Goal: Information Seeking & Learning: Learn about a topic

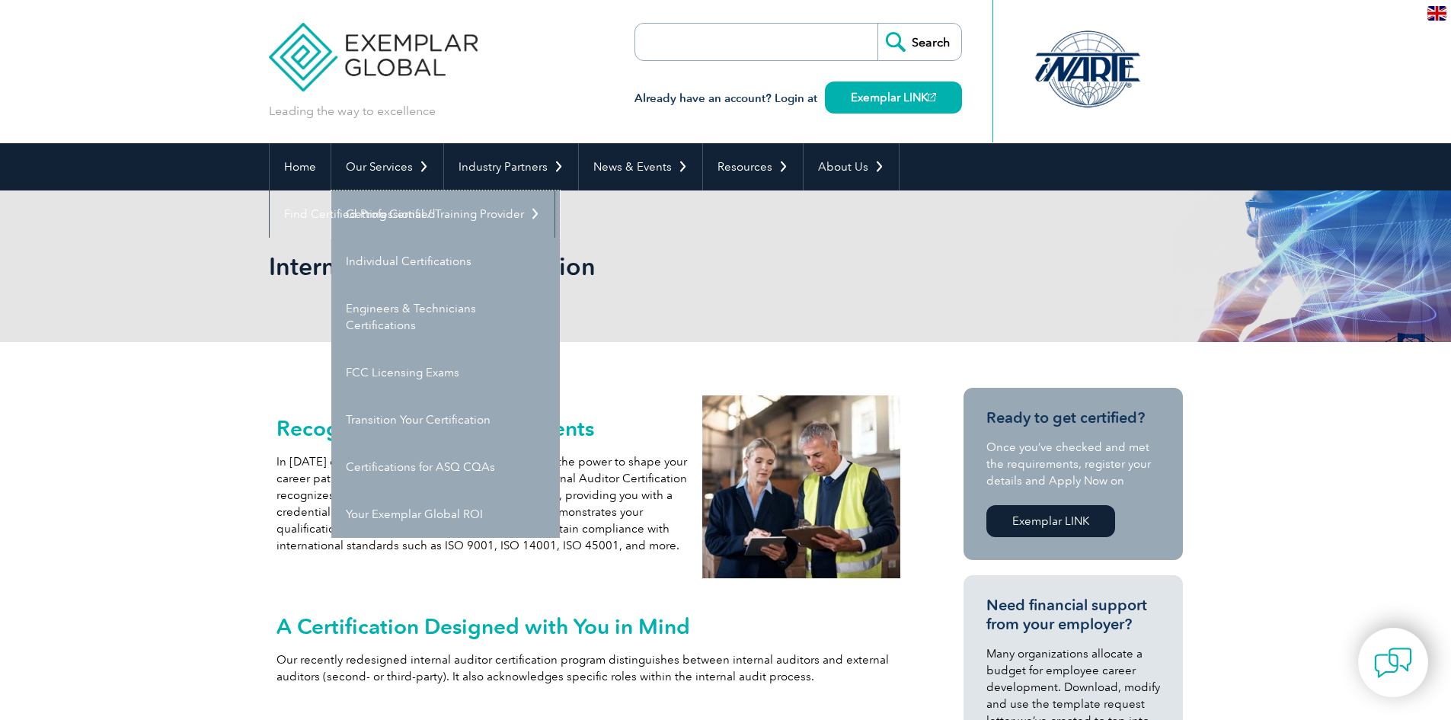
click at [388, 215] on link "Getting Certified" at bounding box center [445, 213] width 228 height 47
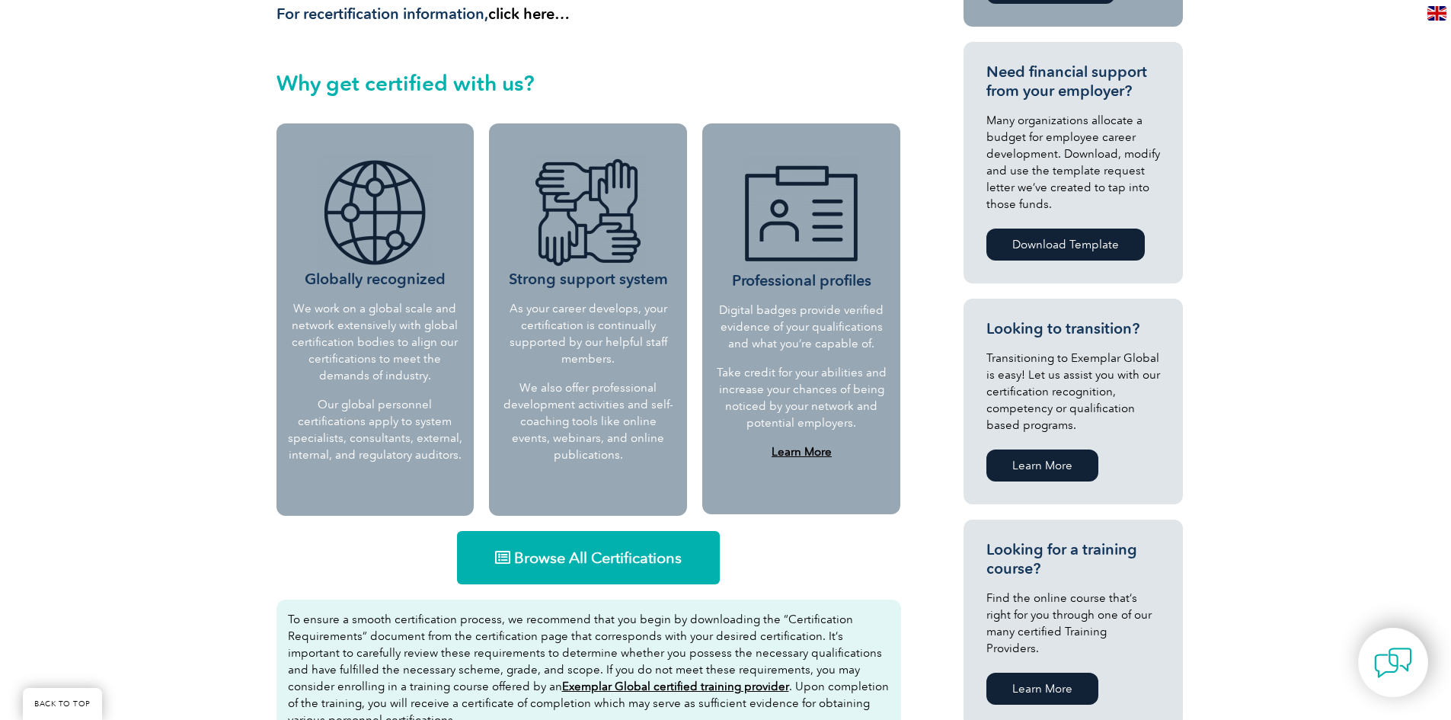
scroll to position [609, 0]
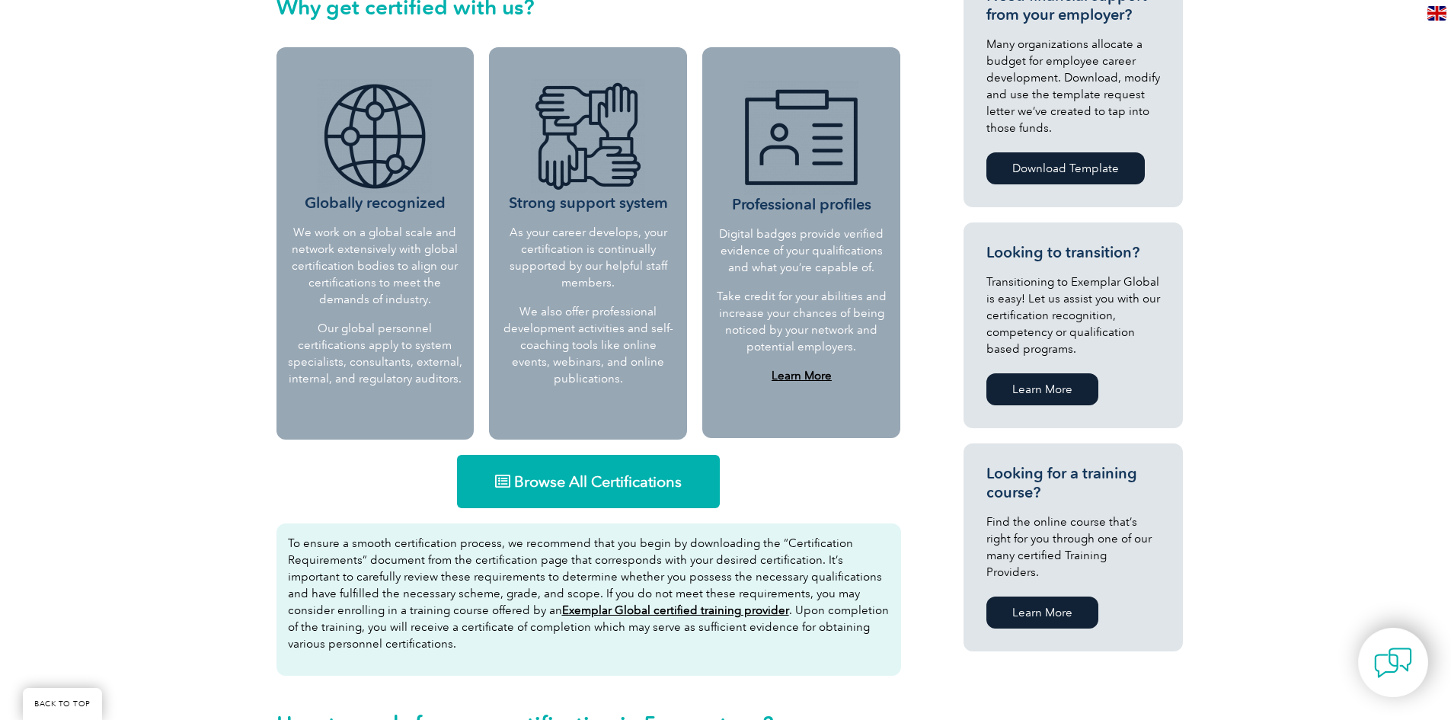
click at [660, 492] on link "Browse All Certifications" at bounding box center [588, 481] width 263 height 53
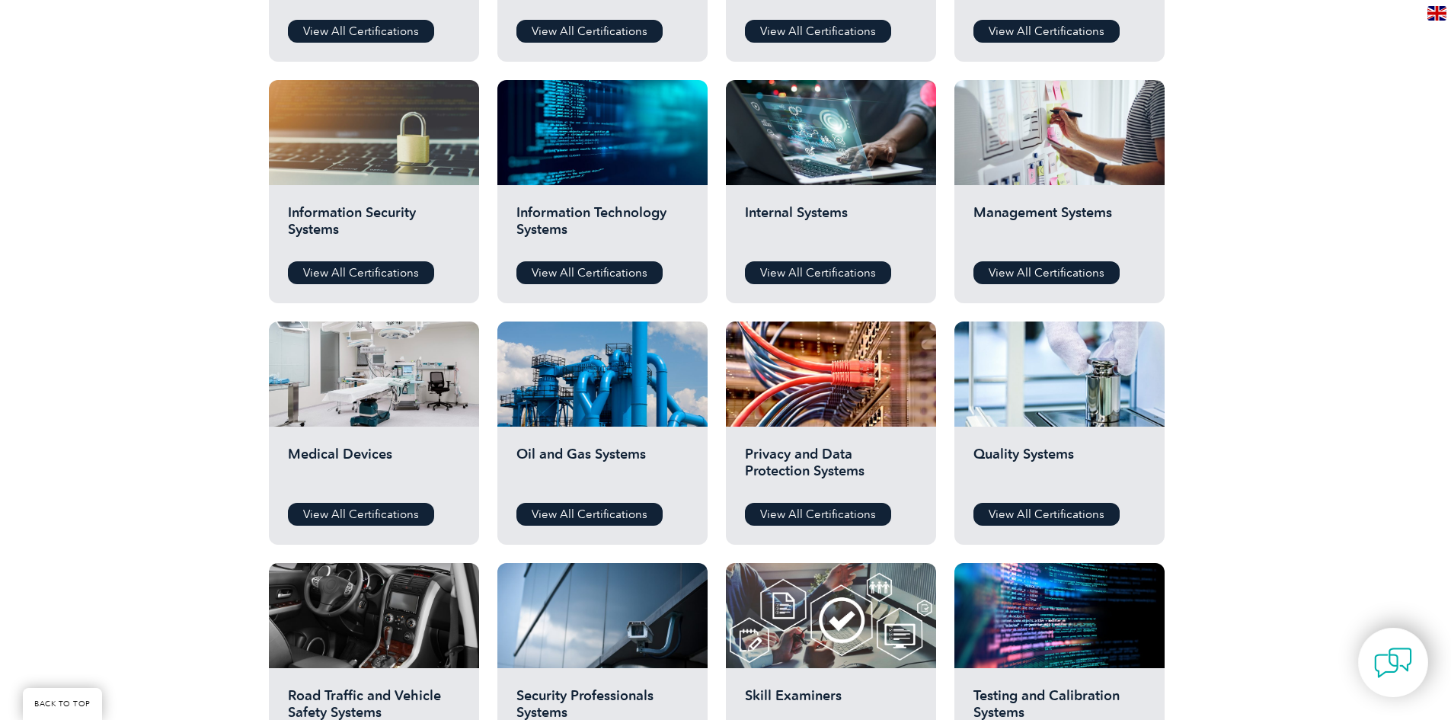
scroll to position [838, 0]
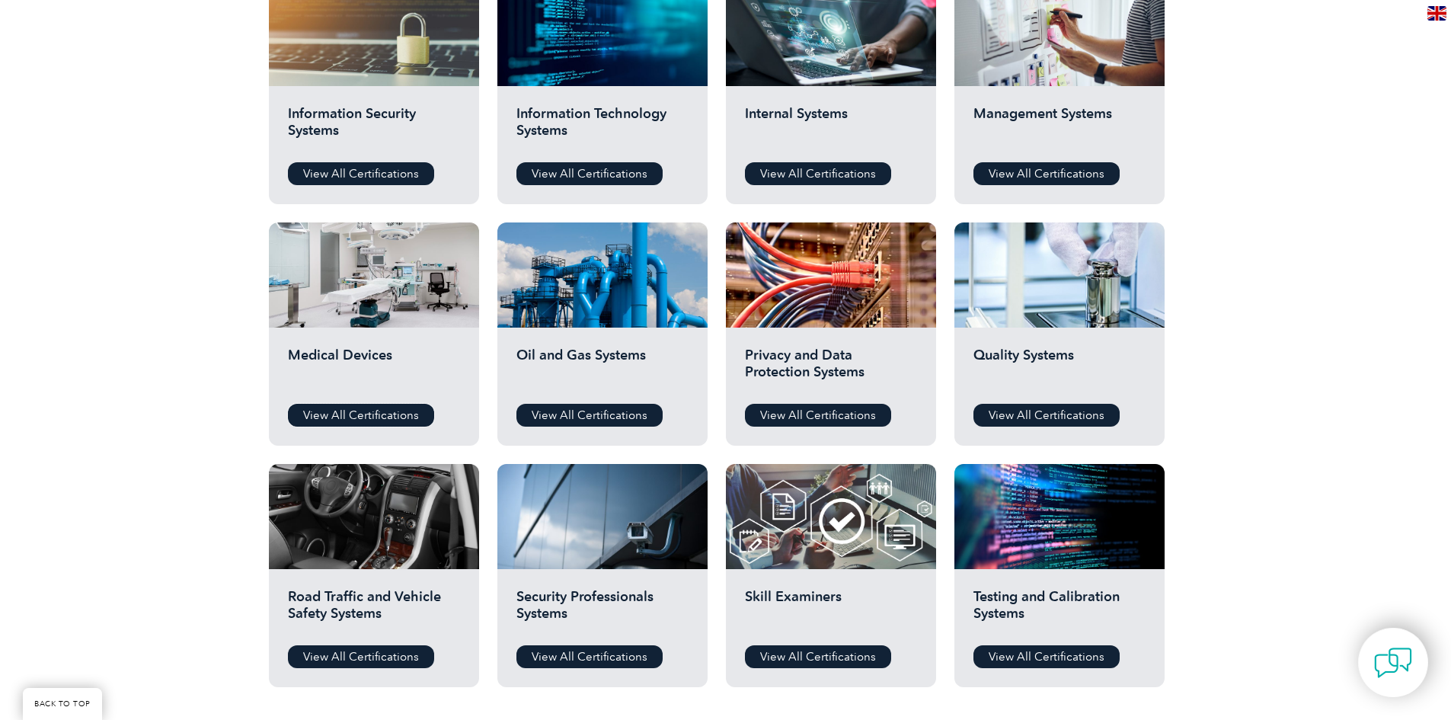
click at [363, 413] on link "View All Certifications" at bounding box center [361, 415] width 146 height 23
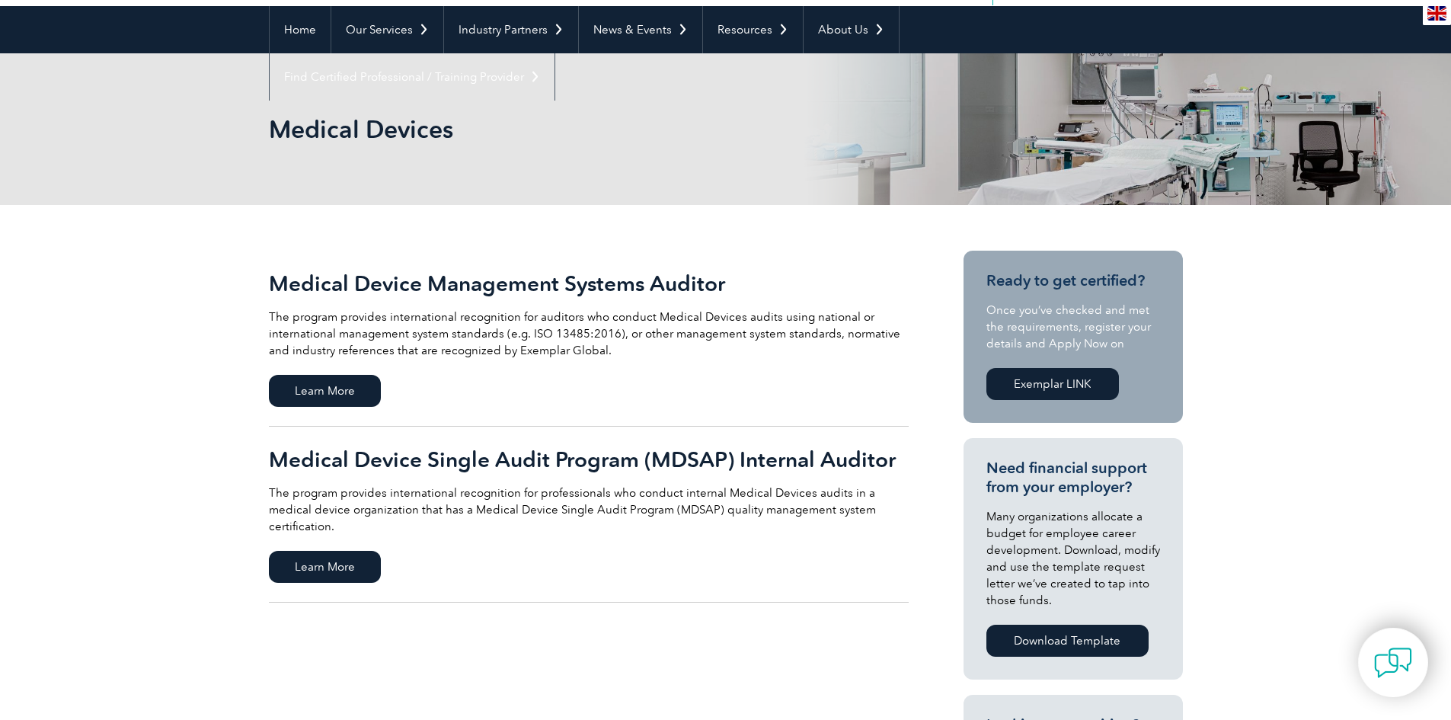
scroll to position [152, 0]
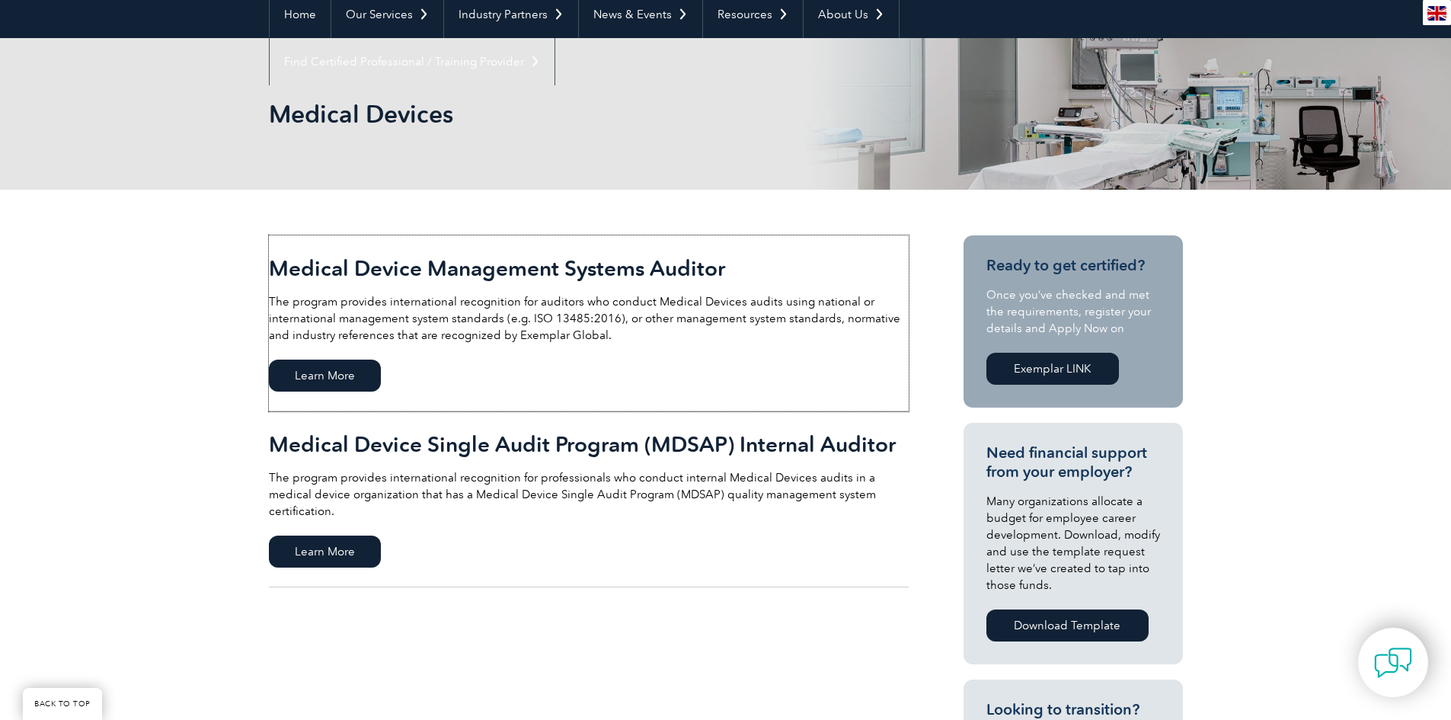
click at [340, 386] on span "Learn More" at bounding box center [325, 375] width 112 height 32
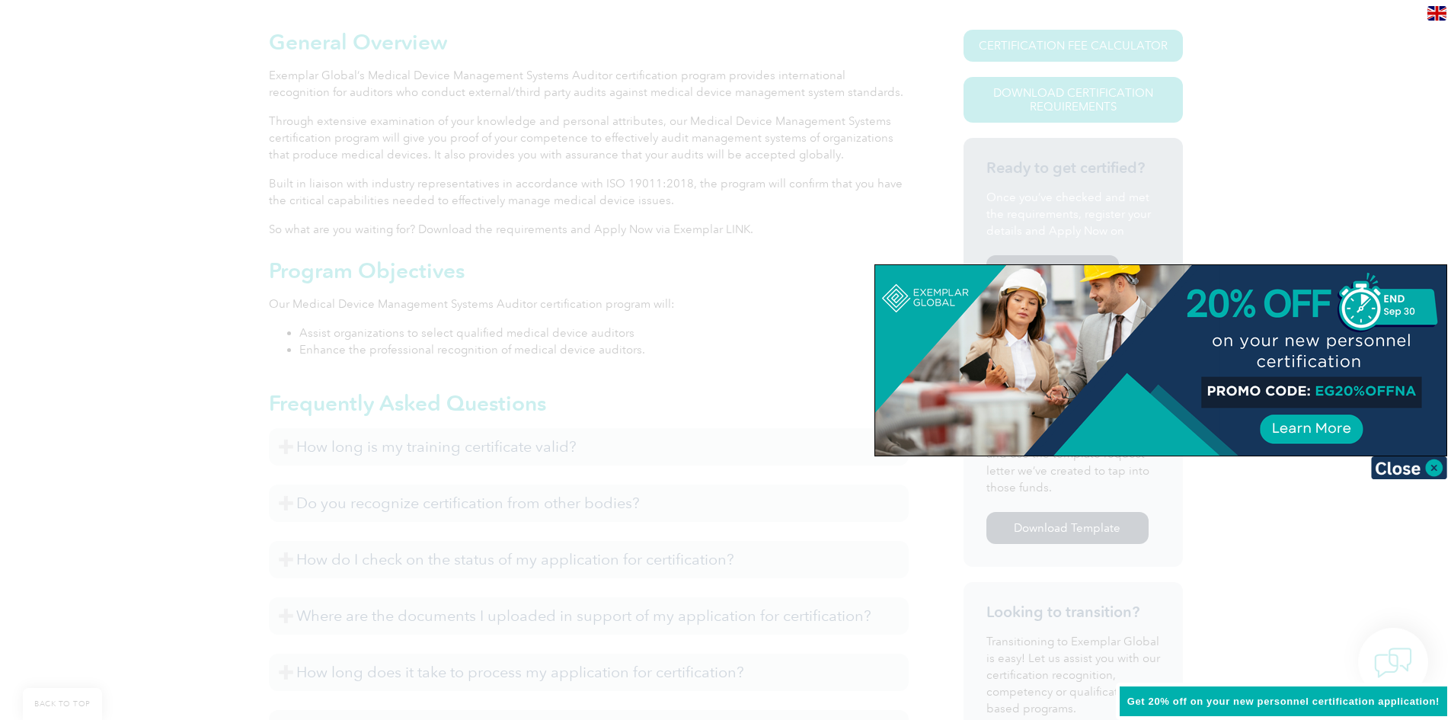
scroll to position [381, 0]
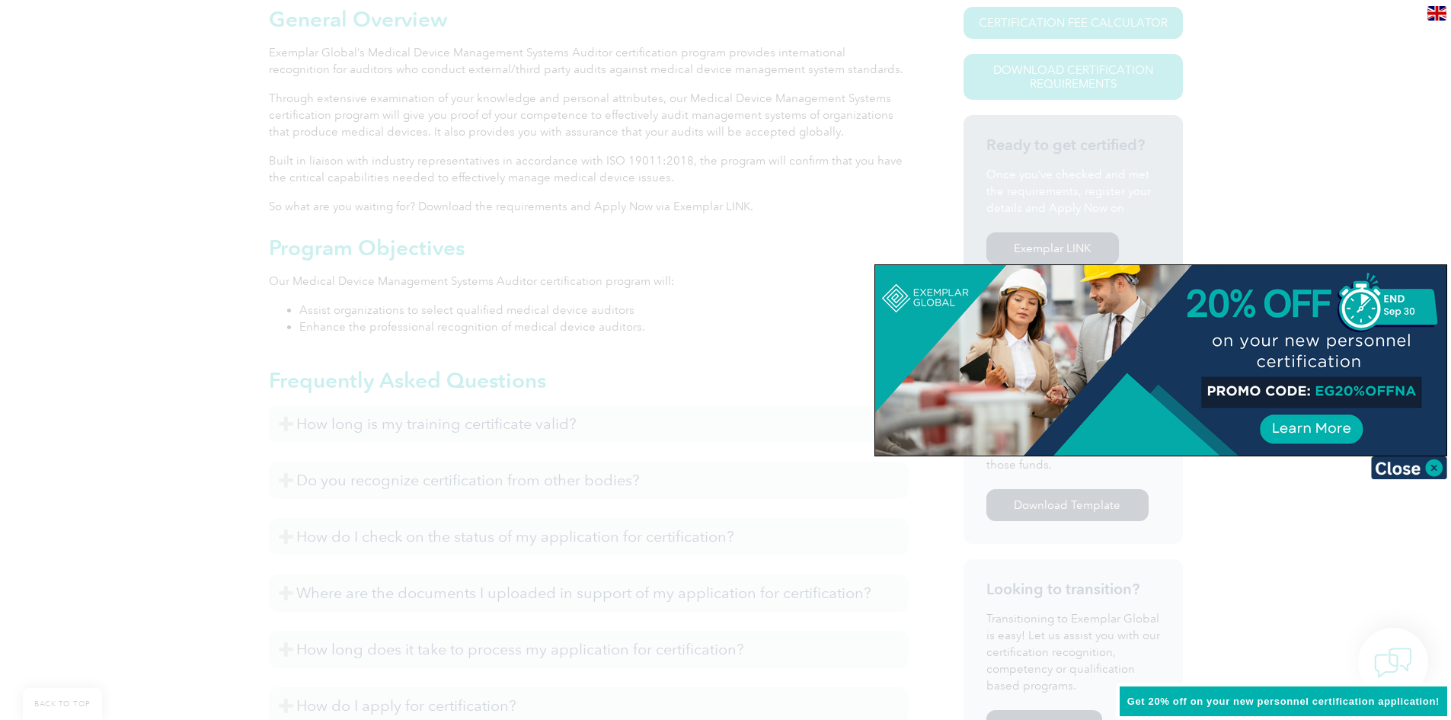
click at [1428, 461] on img at bounding box center [1409, 467] width 76 height 23
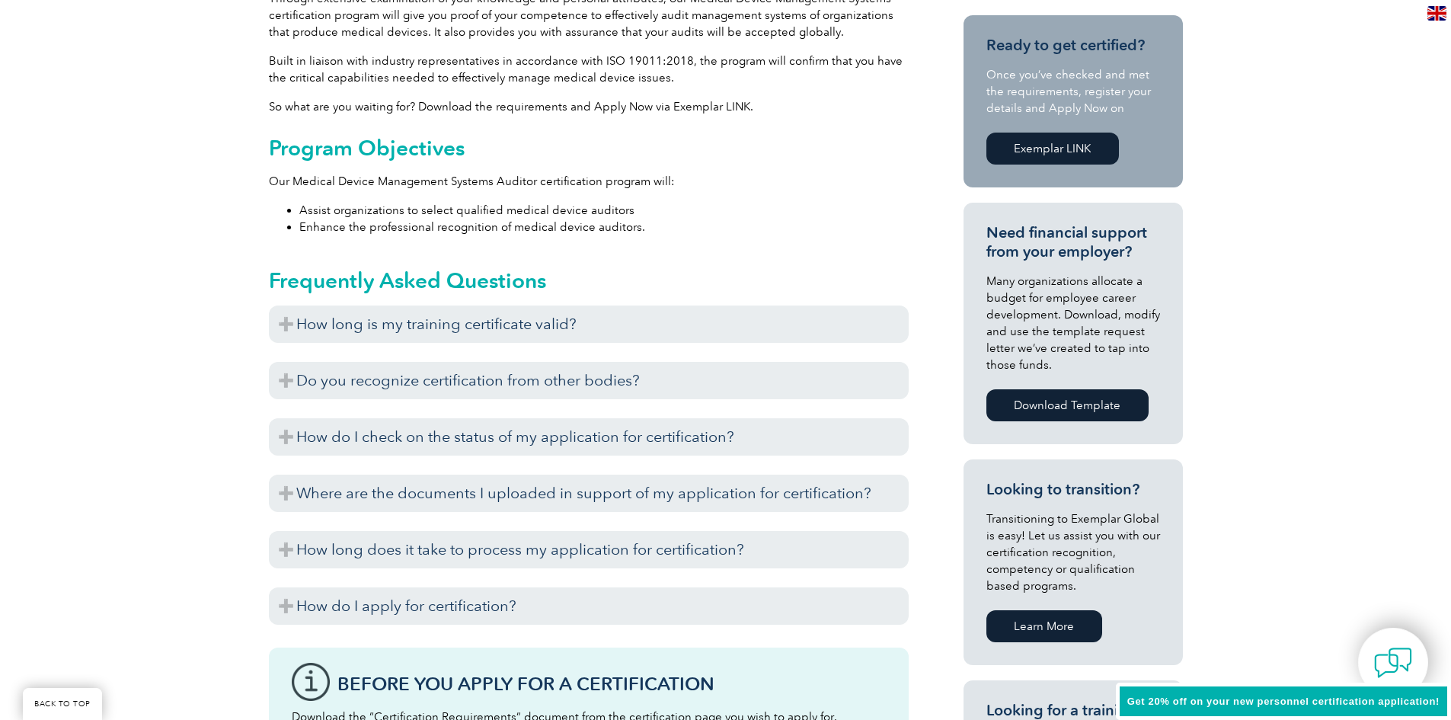
scroll to position [533, 0]
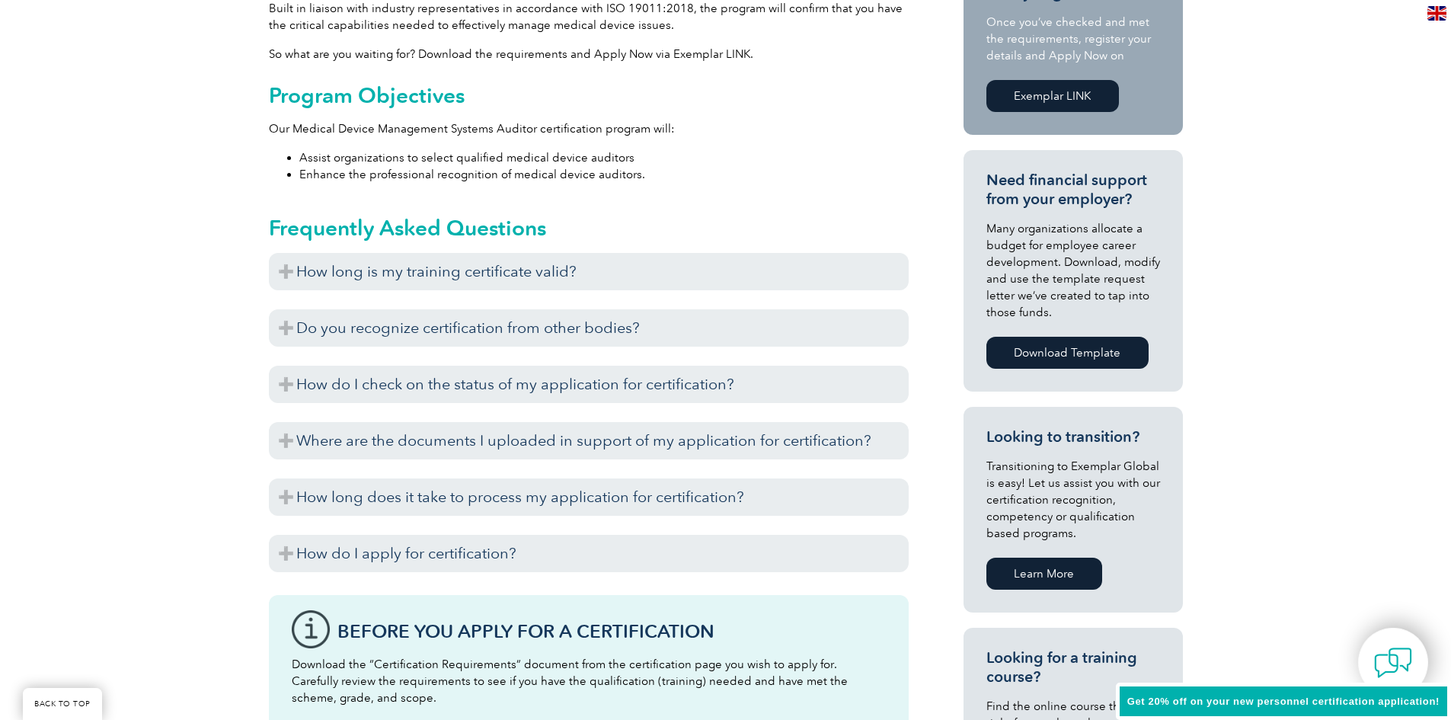
click at [566, 273] on h3 "How long is my training certificate valid?" at bounding box center [589, 271] width 640 height 37
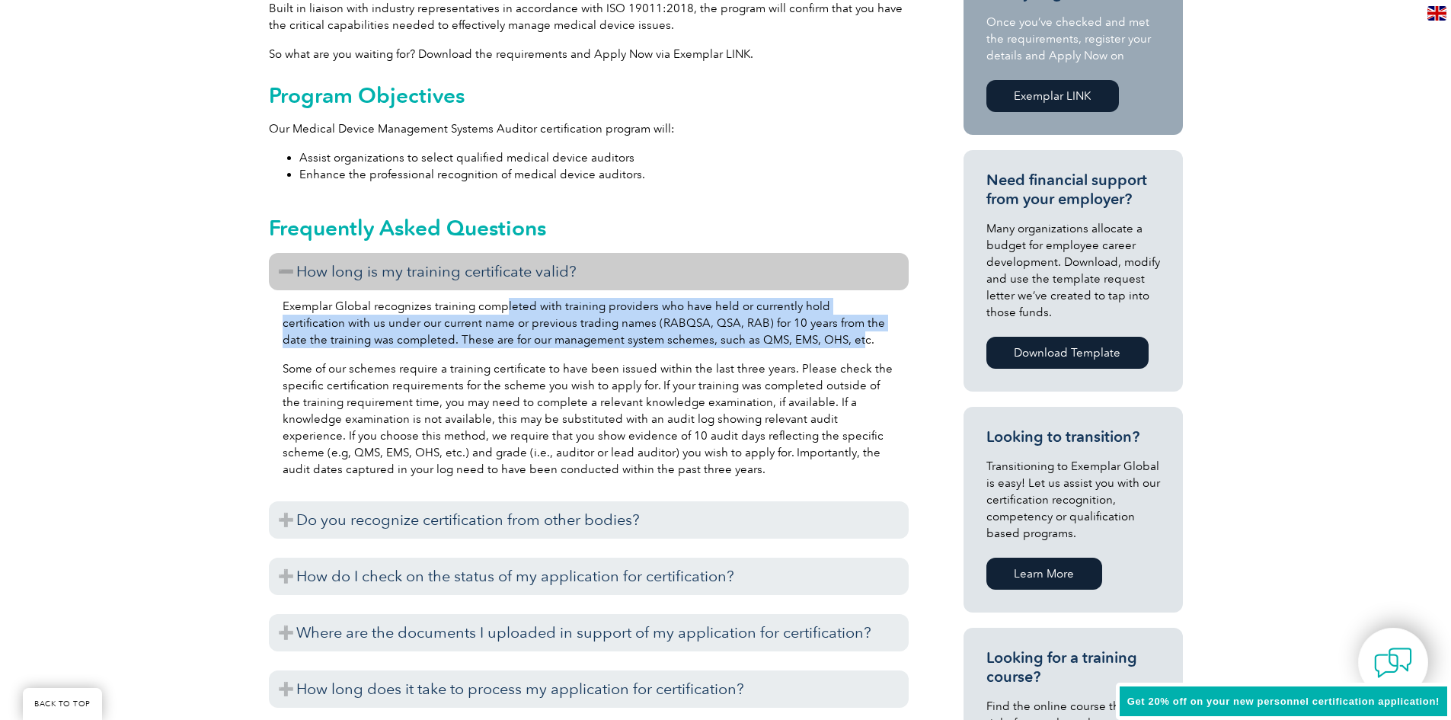
drag, startPoint x: 503, startPoint y: 308, endPoint x: 807, endPoint y: 344, distance: 305.3
click at [807, 344] on p "Exemplar Global recognizes training completed with training providers who have …" at bounding box center [589, 323] width 612 height 50
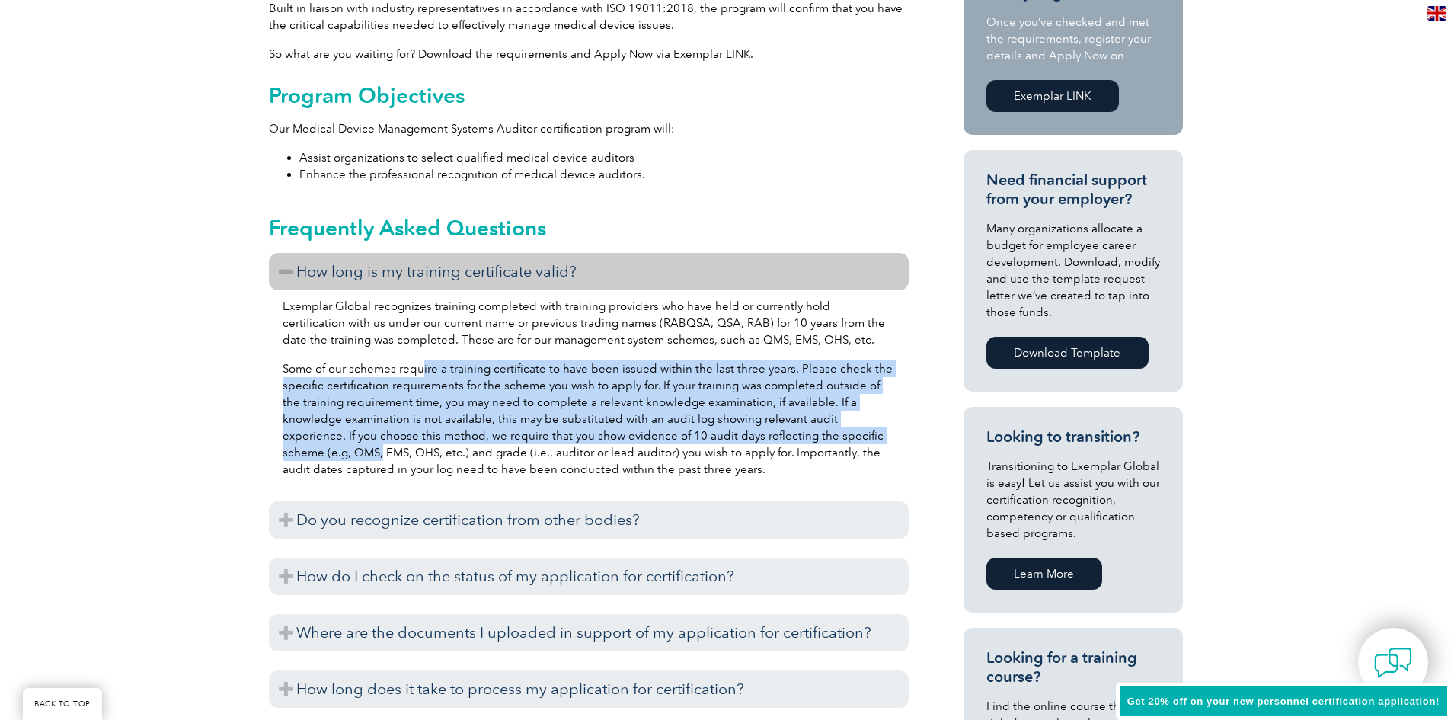
drag, startPoint x: 420, startPoint y: 369, endPoint x: 906, endPoint y: 442, distance: 491.2
click at [906, 442] on div "Exemplar Global recognizes training completed with training providers who have …" at bounding box center [589, 390] width 640 height 200
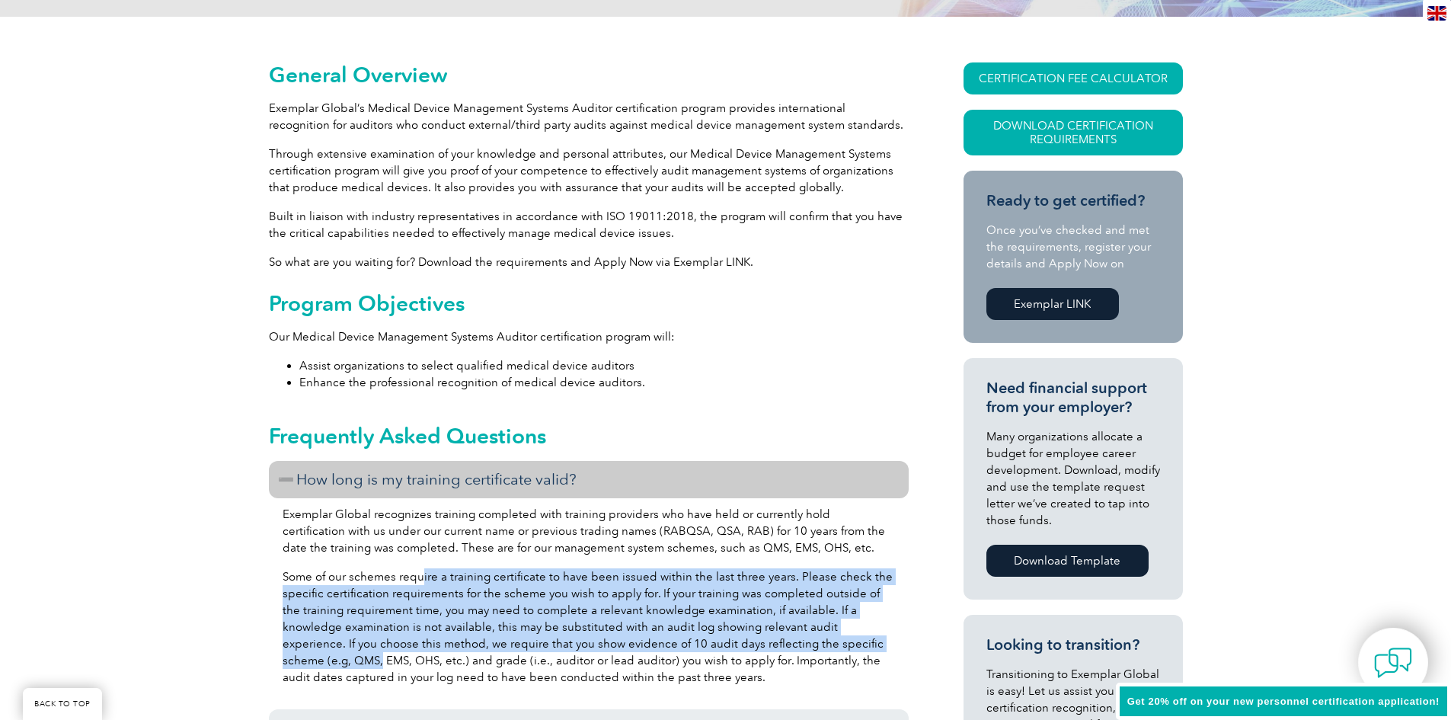
scroll to position [0, 0]
